Goal: Task Accomplishment & Management: Manage account settings

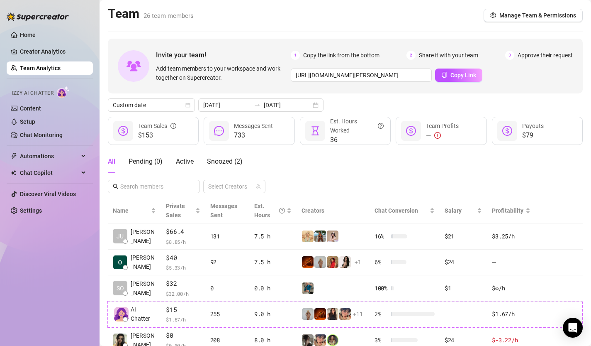
scroll to position [53, 0]
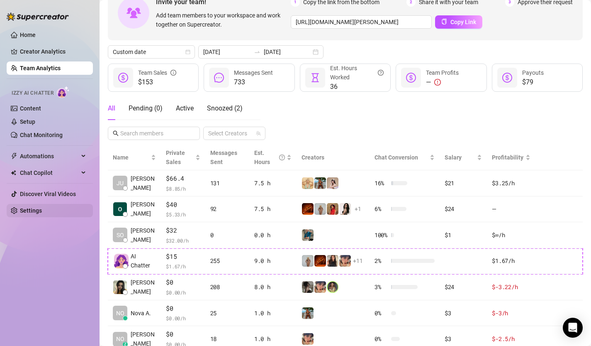
click at [35, 213] on link "Settings" at bounding box center [31, 210] width 22 height 7
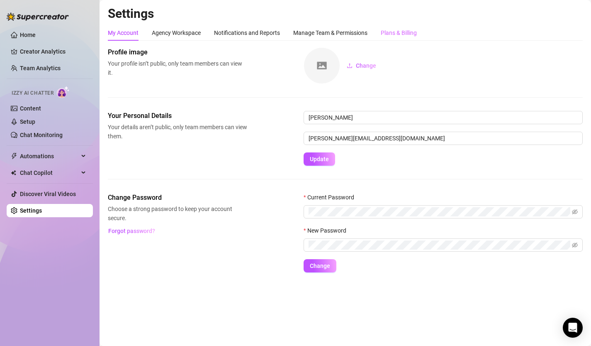
click at [396, 27] on div "Plans & Billing" at bounding box center [399, 33] width 36 height 16
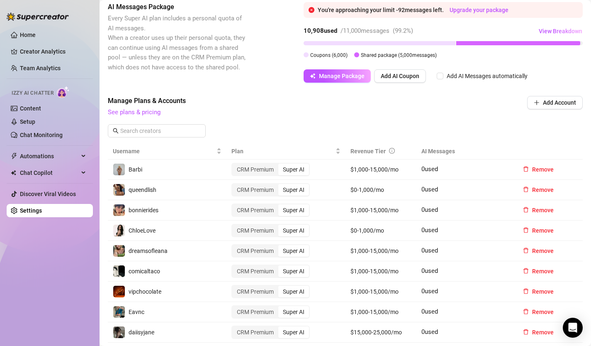
scroll to position [208, 0]
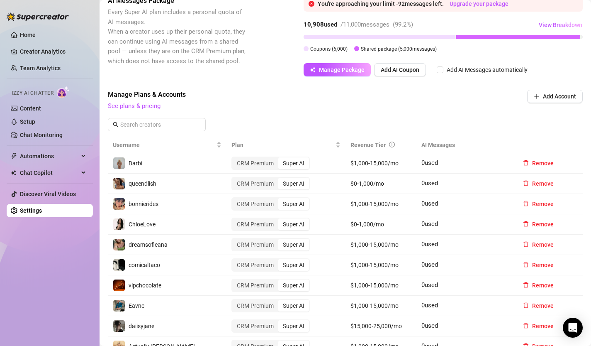
click at [36, 210] on link "Settings" at bounding box center [31, 210] width 22 height 7
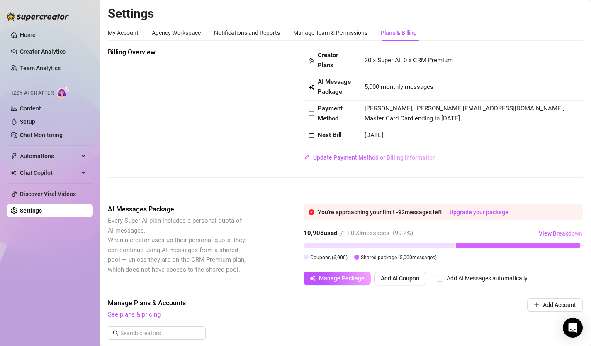
scroll to position [5, 0]
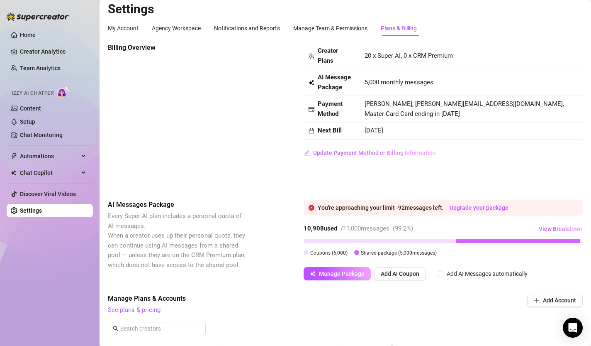
drag, startPoint x: 365, startPoint y: 132, endPoint x: 415, endPoint y: 134, distance: 49.8
click at [415, 134] on td "[DATE]" at bounding box center [471, 130] width 223 height 17
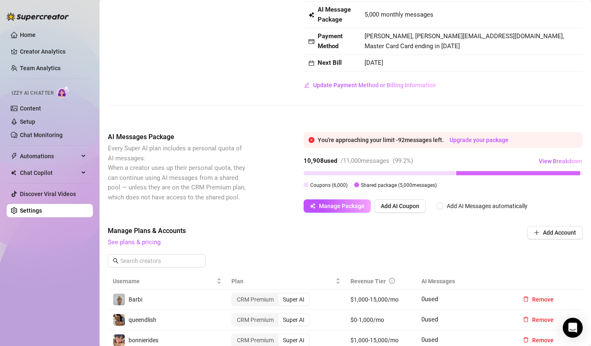
scroll to position [0, 0]
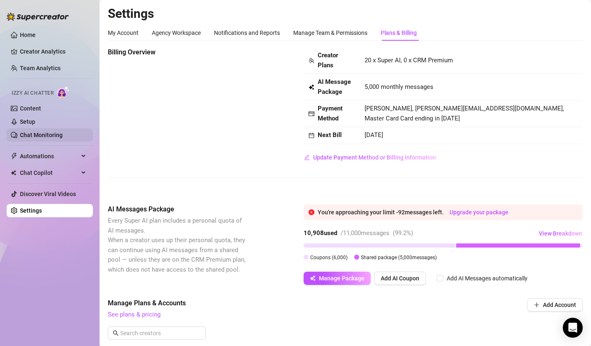
click at [44, 131] on link "Chat Monitoring" at bounding box center [41, 134] width 43 height 7
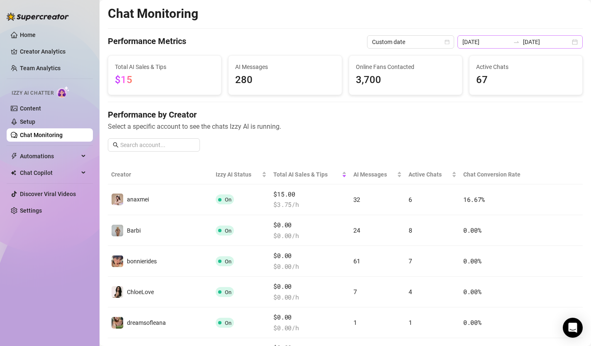
click at [573, 40] on div "[DATE] [DATE]" at bounding box center [520, 41] width 125 height 13
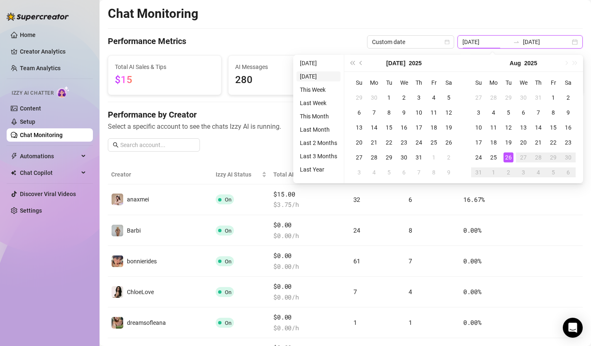
type input "[DATE]"
click at [320, 102] on li "Last Week" at bounding box center [319, 103] width 44 height 10
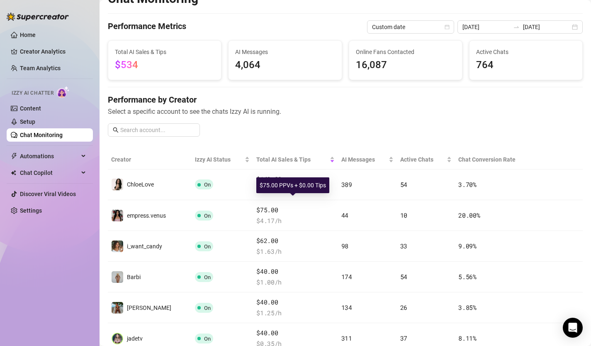
scroll to position [23, 0]
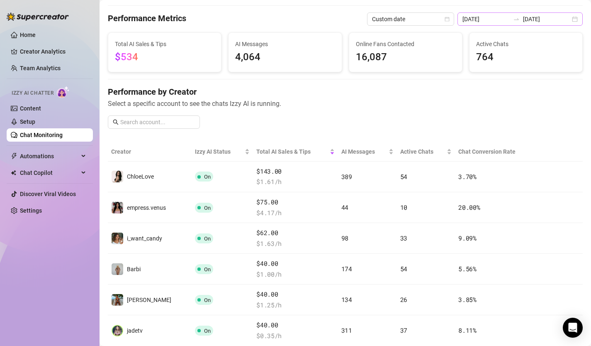
click at [576, 18] on div "[DATE] [DATE]" at bounding box center [520, 18] width 125 height 13
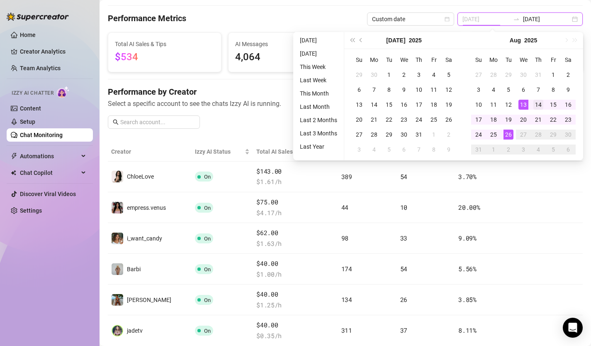
type input "[DATE]"
click at [532, 105] on td "14" at bounding box center [538, 104] width 15 height 15
type input "[DATE]"
click at [510, 119] on div "19" at bounding box center [509, 119] width 10 height 10
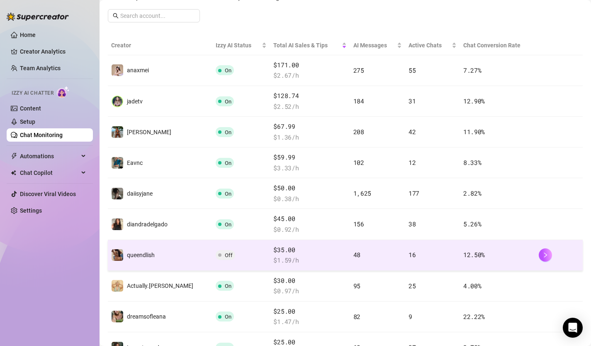
scroll to position [8, 0]
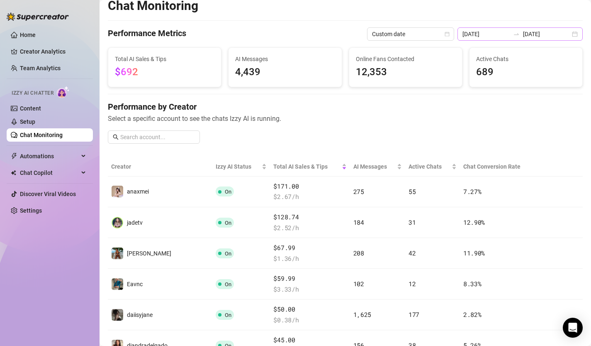
click at [572, 36] on div "[DATE] [DATE]" at bounding box center [520, 33] width 125 height 13
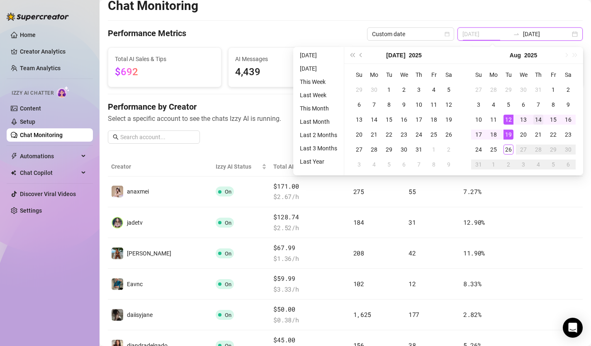
type input "[DATE]"
click at [539, 119] on div "14" at bounding box center [538, 119] width 10 height 10
type input "[DATE]"
click at [492, 136] on div "18" at bounding box center [494, 134] width 10 height 10
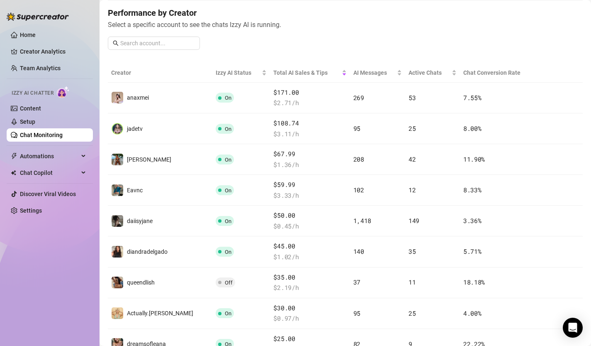
scroll to position [121, 0]
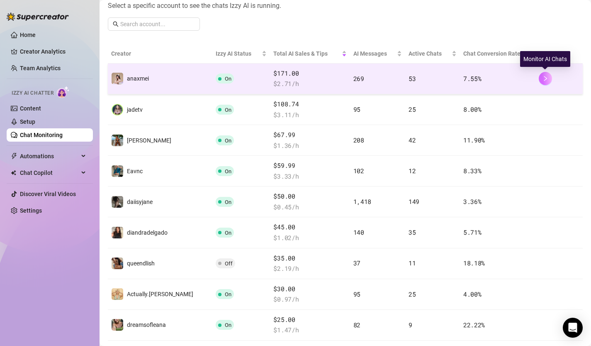
click at [550, 79] on button "button" at bounding box center [545, 78] width 13 height 13
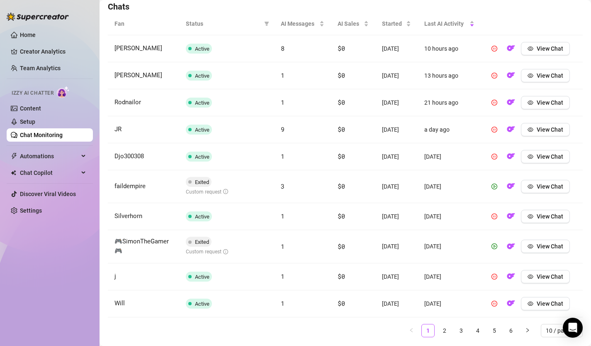
scroll to position [319, 0]
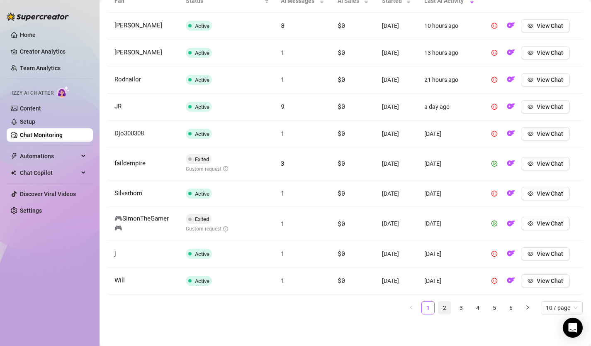
click at [441, 305] on link "2" at bounding box center [444, 307] width 12 height 12
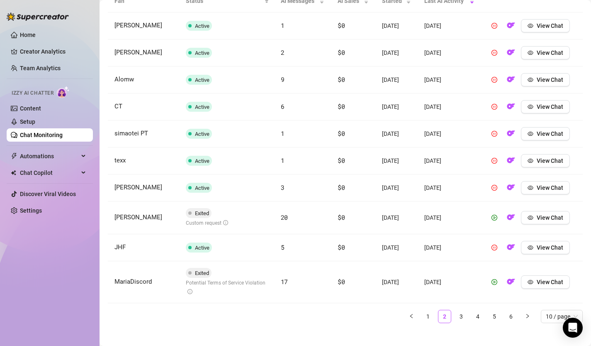
scroll to position [328, 0]
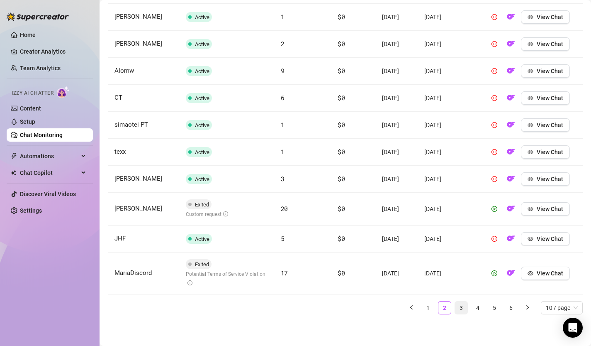
click at [463, 308] on link "3" at bounding box center [461, 307] width 12 height 12
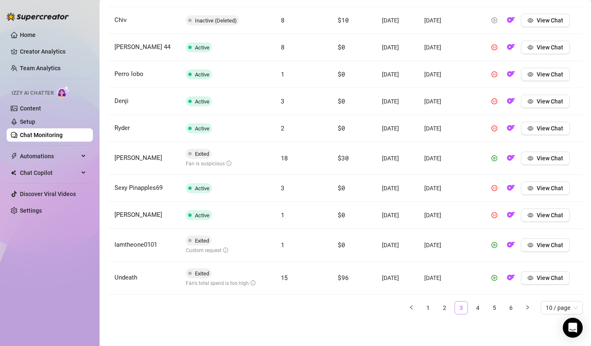
scroll to position [324, 0]
click at [32, 119] on link "Setup" at bounding box center [27, 121] width 15 height 7
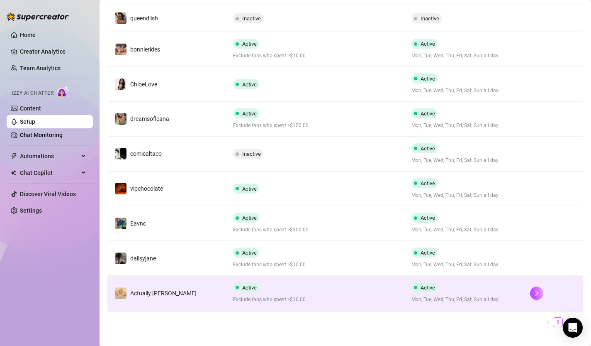
scroll to position [224, 0]
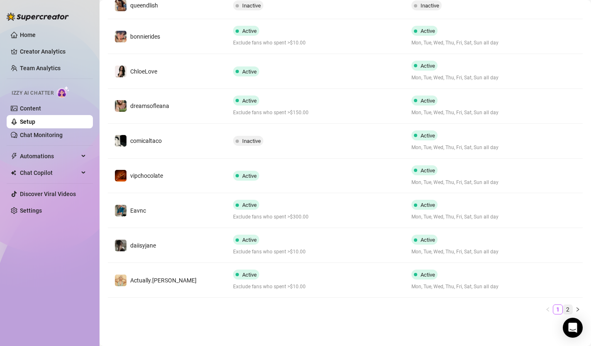
click at [569, 309] on link "2" at bounding box center [567, 308] width 9 height 9
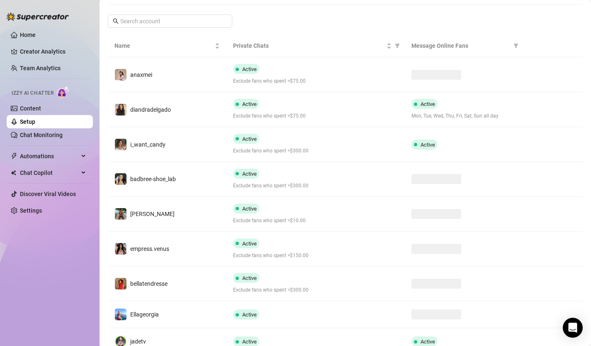
scroll to position [122, 0]
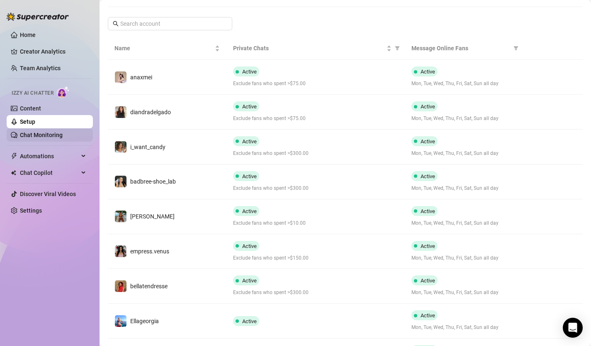
click at [46, 136] on link "Chat Monitoring" at bounding box center [41, 134] width 43 height 7
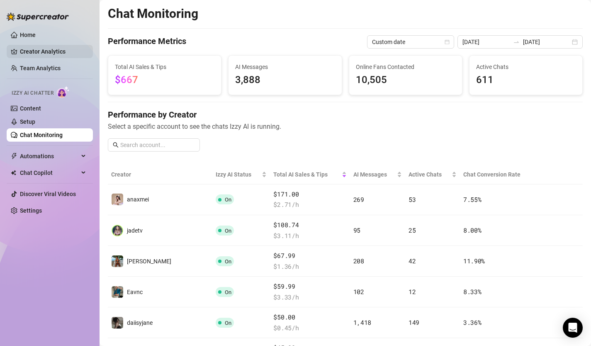
click at [39, 48] on link "Creator Analytics" at bounding box center [53, 51] width 66 height 13
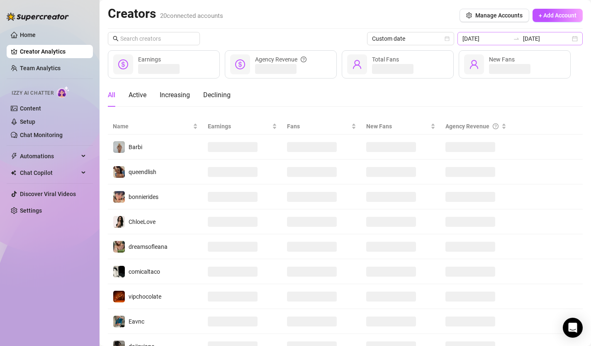
click at [578, 37] on div "[DATE] [DATE]" at bounding box center [520, 38] width 125 height 13
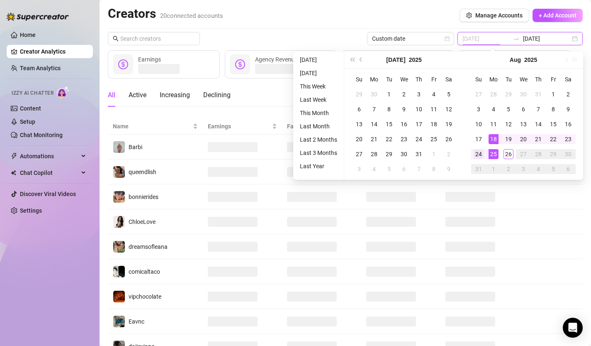
type input "[DATE]"
click at [480, 154] on div "24" at bounding box center [479, 154] width 10 height 10
type input "[DATE]"
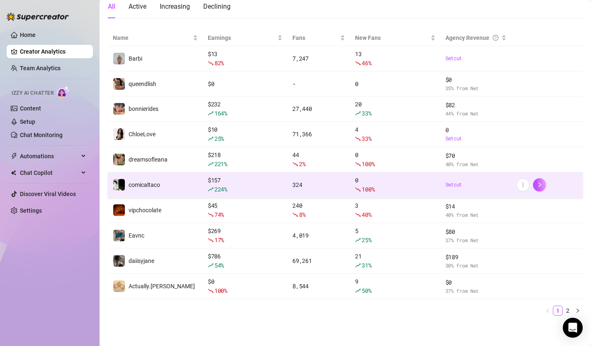
scroll to position [89, 0]
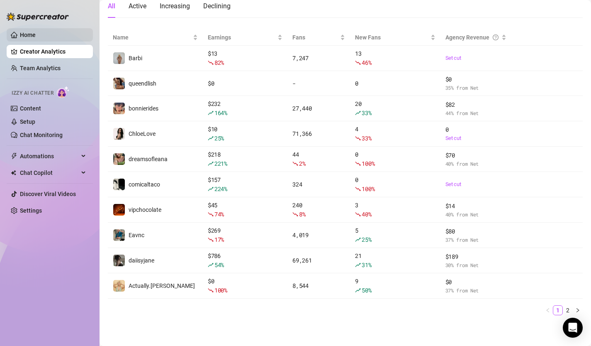
click at [32, 34] on link "Home" at bounding box center [28, 35] width 16 height 7
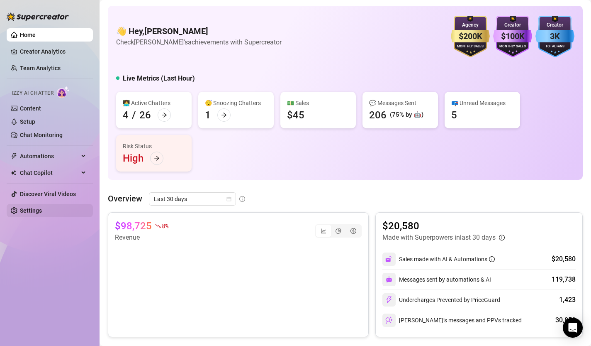
click at [35, 214] on link "Settings" at bounding box center [31, 210] width 22 height 7
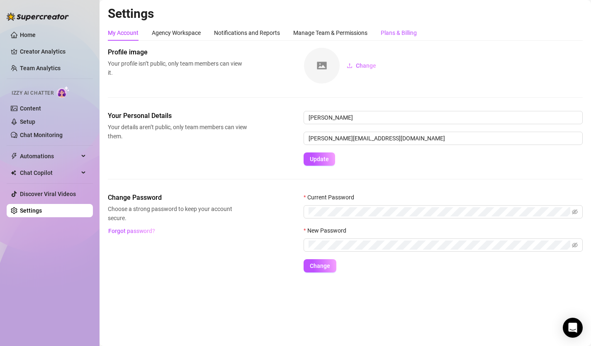
click at [393, 31] on div "Plans & Billing" at bounding box center [399, 32] width 36 height 9
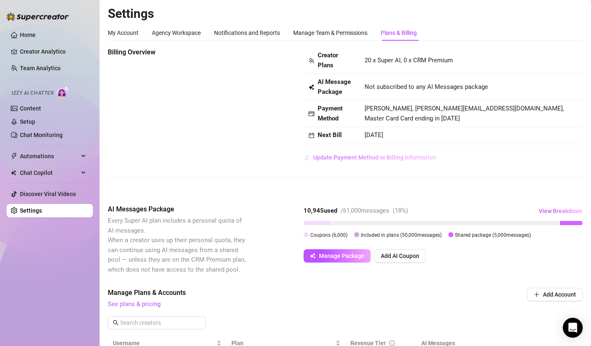
click at [406, 155] on span "Update Payment Method or Billing Information" at bounding box center [374, 157] width 123 height 7
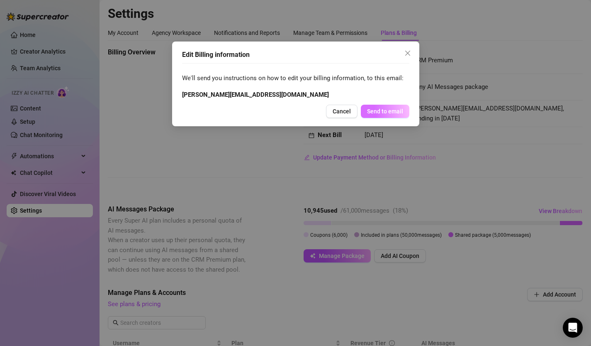
click at [389, 113] on span "Send to email" at bounding box center [385, 111] width 36 height 7
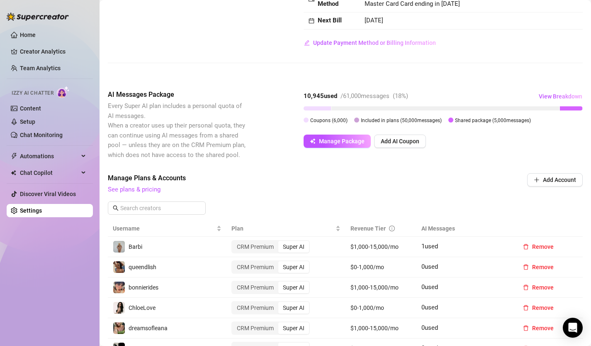
scroll to position [97, 0]
